Goal: Task Accomplishment & Management: Manage account settings

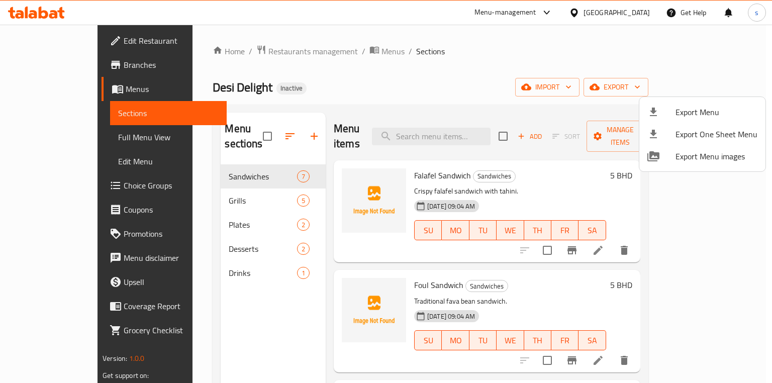
click at [466, 69] on div at bounding box center [386, 191] width 772 height 383
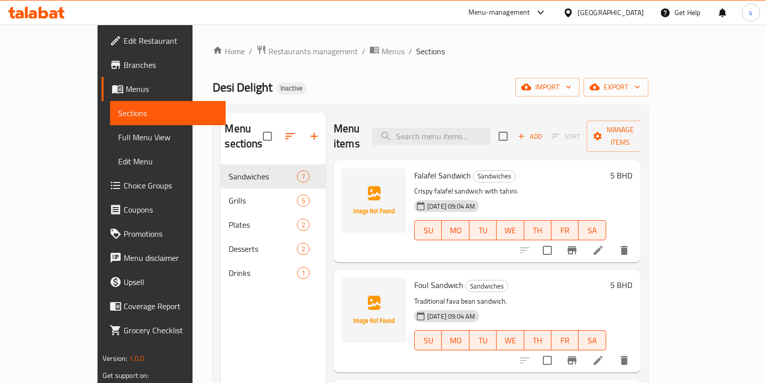
click at [126, 91] on span "Menus" at bounding box center [172, 89] width 92 height 12
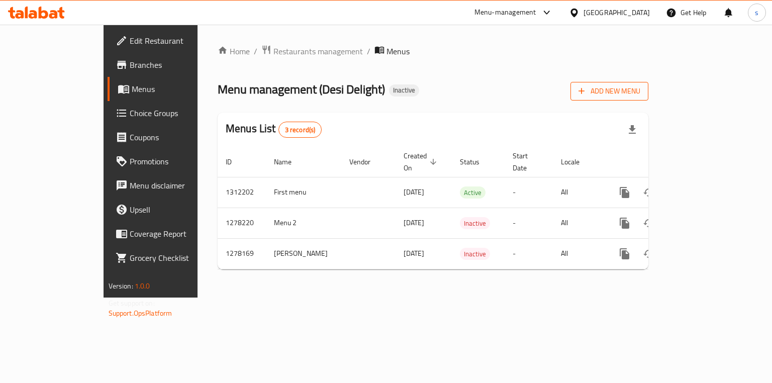
click at [640, 96] on span "Add New Menu" at bounding box center [609, 91] width 62 height 13
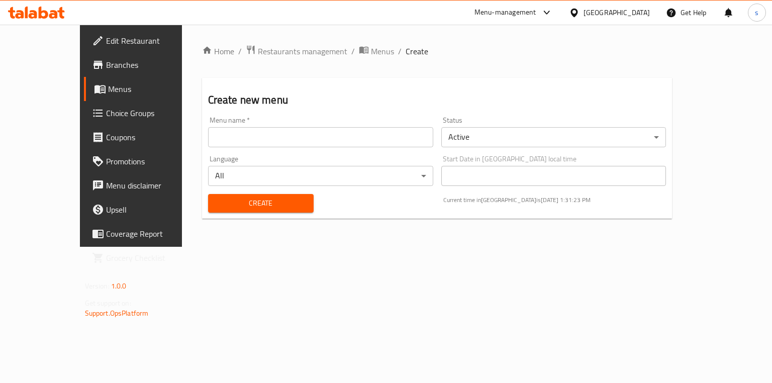
click at [405, 146] on input "text" at bounding box center [320, 137] width 225 height 20
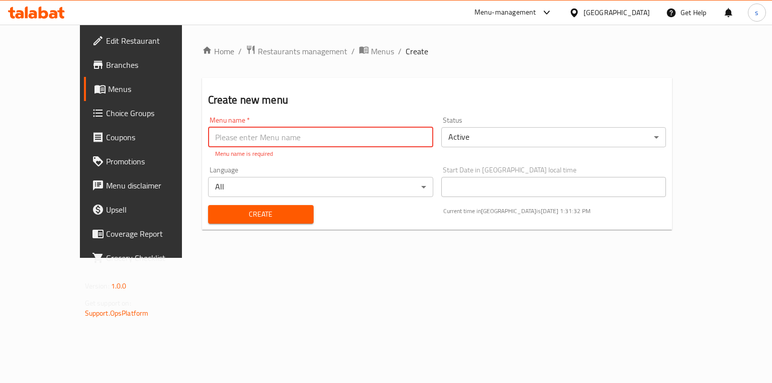
click at [349, 141] on input "text" at bounding box center [320, 137] width 225 height 20
paste input "Second menu"
type input "Second menu"
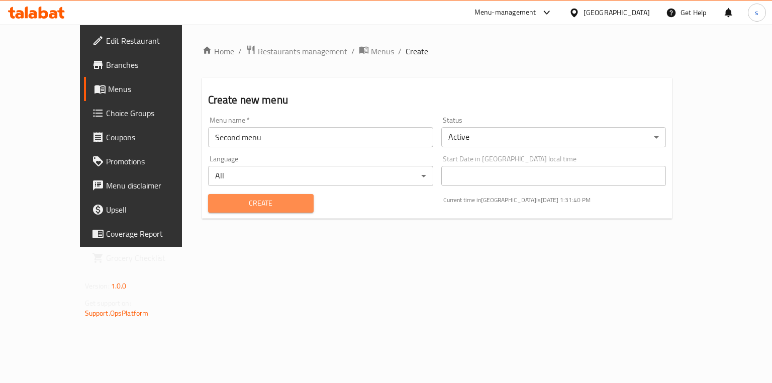
click at [257, 213] on button "Create" at bounding box center [261, 203] width 106 height 19
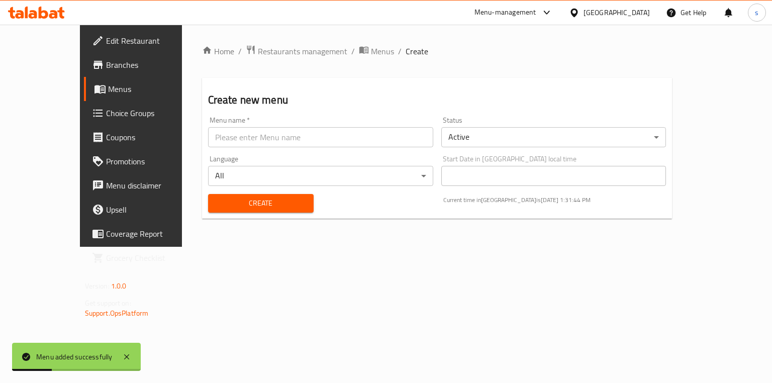
click at [108, 85] on span "Menus" at bounding box center [154, 89] width 93 height 12
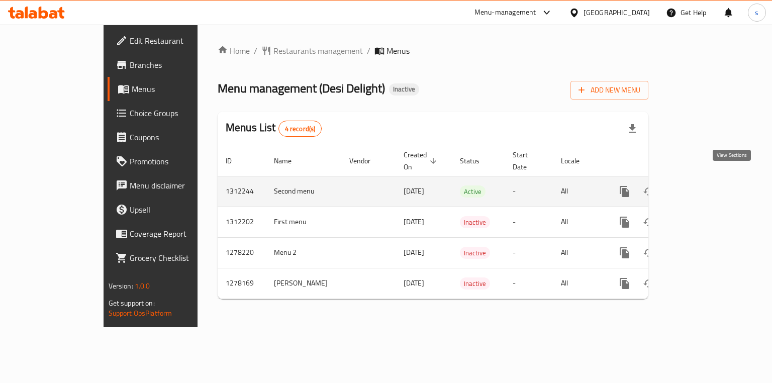
click at [703, 185] on icon "enhanced table" at bounding box center [697, 191] width 12 height 12
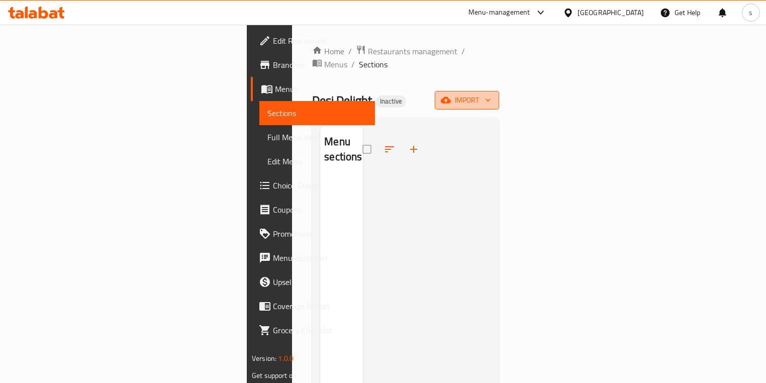
click at [491, 94] on span "import" at bounding box center [467, 100] width 48 height 13
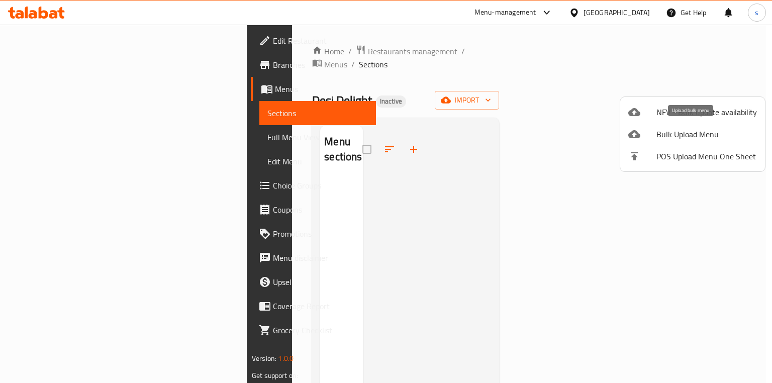
click at [693, 134] on span "Bulk Upload Menu" at bounding box center [706, 134] width 101 height 12
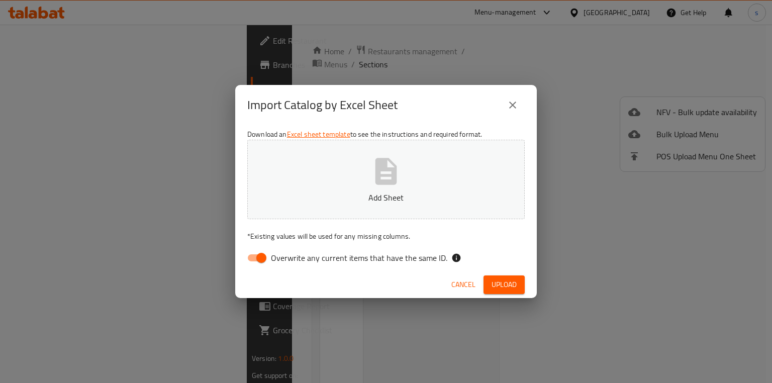
click at [296, 252] on span "Overwrite any current items that have the same ID." at bounding box center [359, 258] width 176 height 12
click at [290, 251] on input "Overwrite any current items that have the same ID." at bounding box center [261, 257] width 57 height 19
checkbox input "false"
click at [352, 204] on button "Add Sheet" at bounding box center [385, 179] width 277 height 79
click at [516, 280] on span "Upload" at bounding box center [503, 284] width 25 height 13
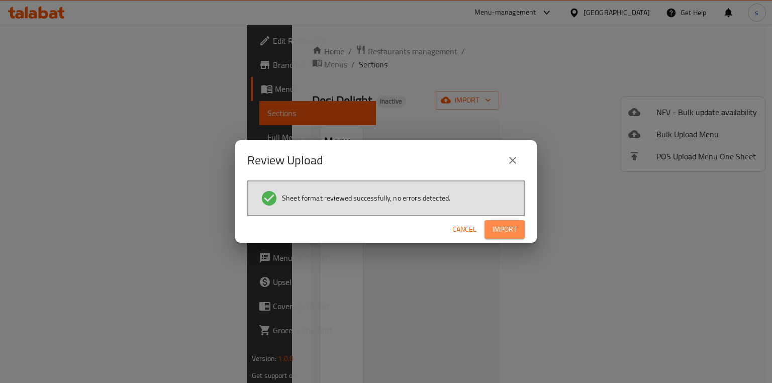
click at [493, 232] on span "Import" at bounding box center [504, 229] width 24 height 13
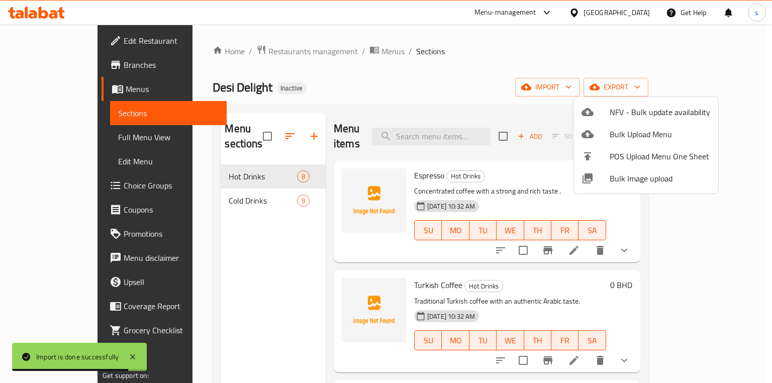
click at [277, 244] on div at bounding box center [386, 191] width 772 height 383
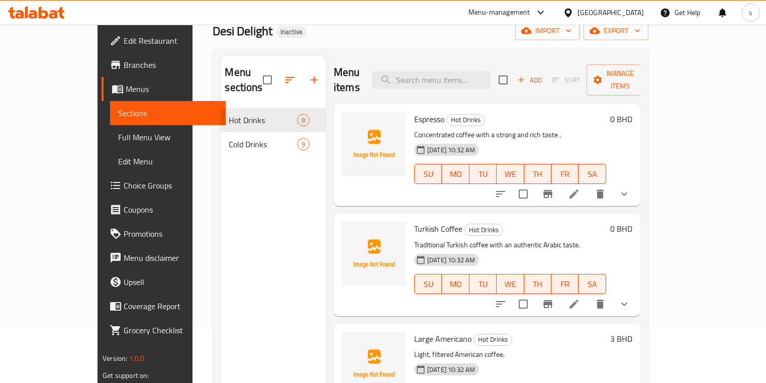
scroll to position [141, 0]
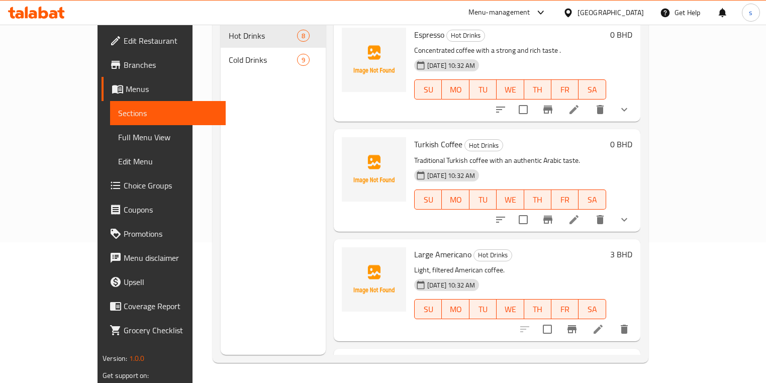
click at [118, 137] on span "Full Menu View" at bounding box center [167, 137] width 99 height 12
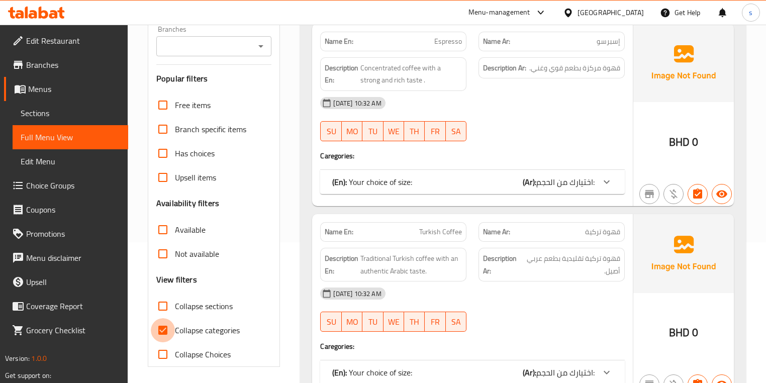
click at [167, 326] on input "Collapse categories" at bounding box center [163, 330] width 24 height 24
checkbox input "false"
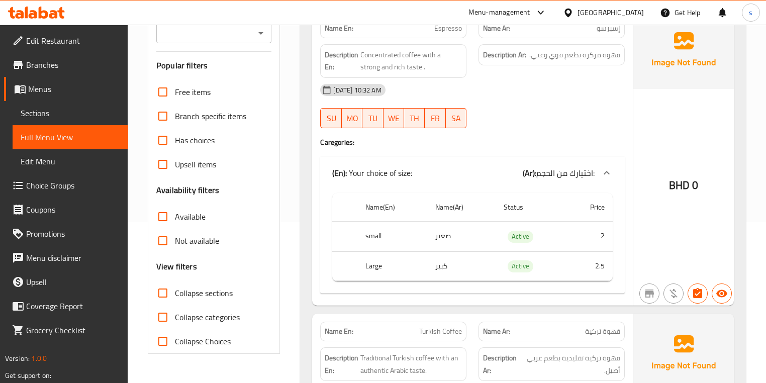
scroll to position [121, 0]
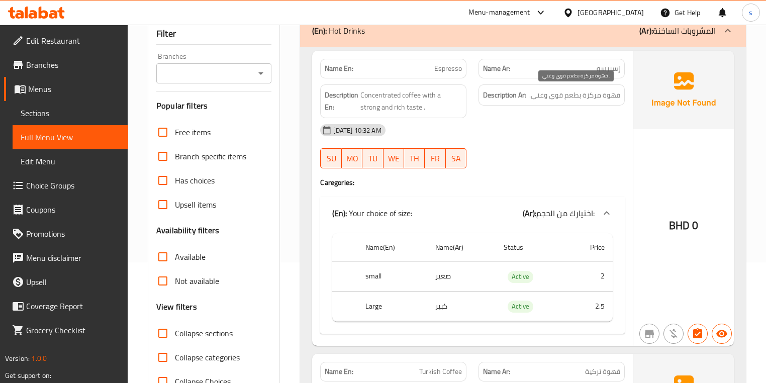
click at [530, 97] on span "قهوة مركزة بطعم قوي وغني." at bounding box center [574, 95] width 91 height 13
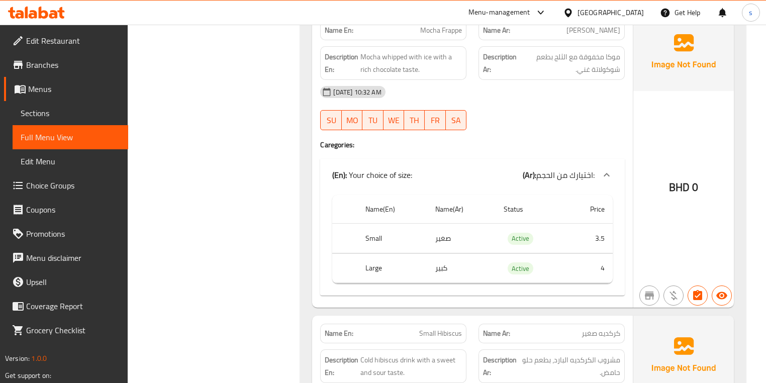
scroll to position [2308, 0]
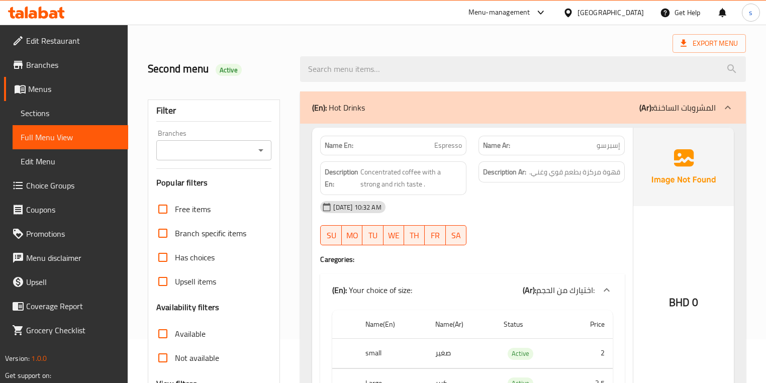
scroll to position [0, 0]
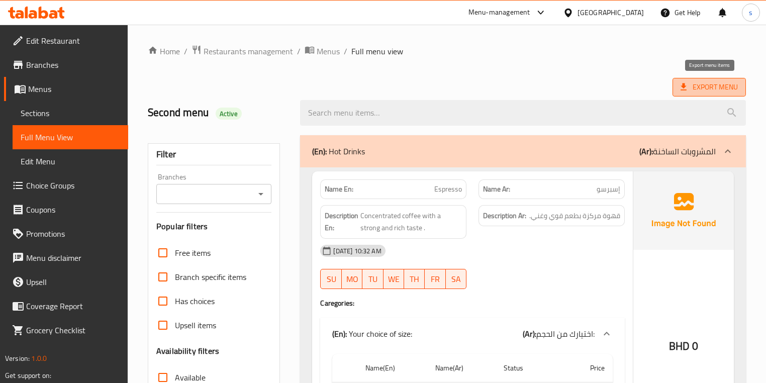
click at [721, 84] on span "Export Menu" at bounding box center [708, 87] width 57 height 13
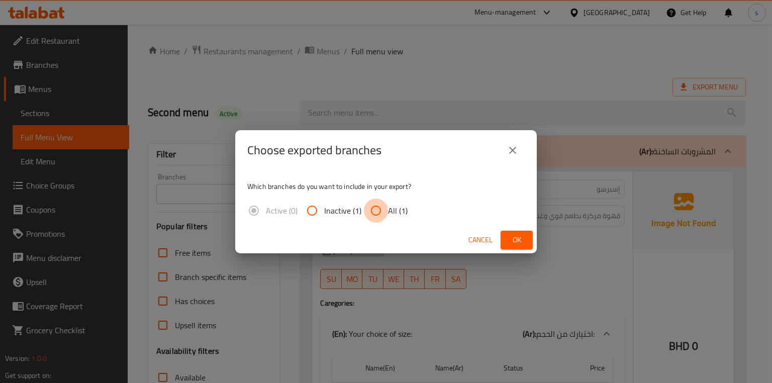
click at [378, 210] on input "All (1)" at bounding box center [376, 210] width 24 height 24
radio input "true"
click at [507, 238] on button "Ok" at bounding box center [517, 240] width 32 height 19
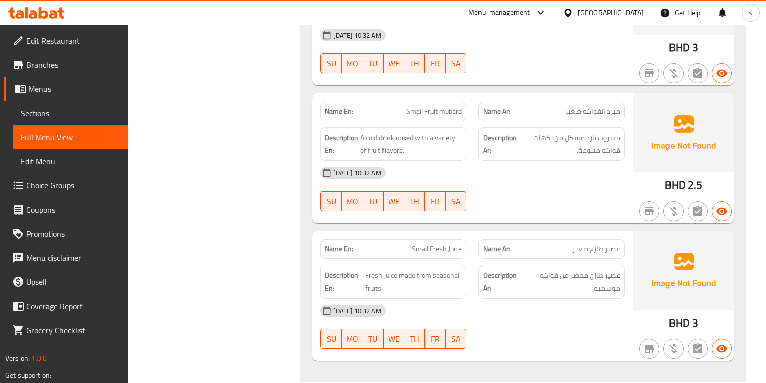
scroll to position [2991, 0]
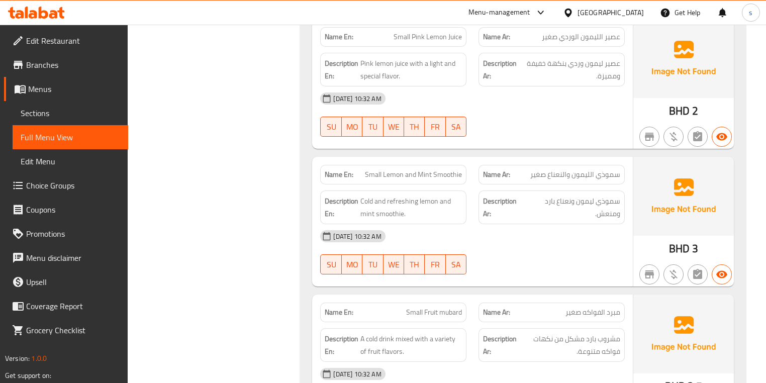
click at [52, 93] on span "Menus" at bounding box center [74, 89] width 92 height 12
